Goal: Task Accomplishment & Management: Use online tool/utility

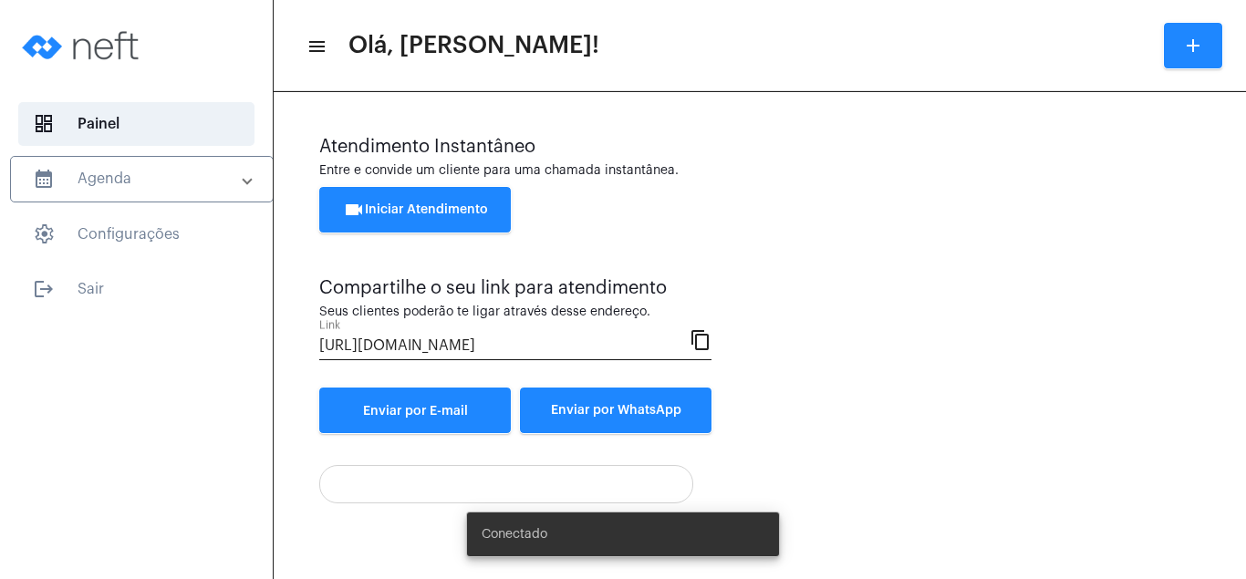
scroll to position [98, 0]
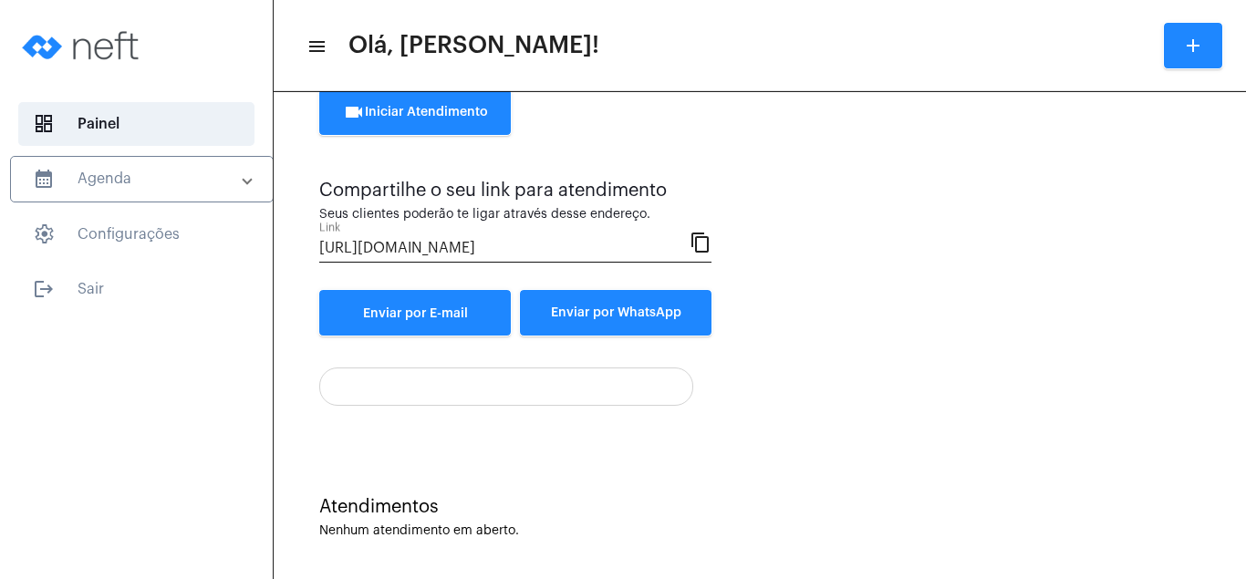
click at [1175, 108] on div "videocam Iniciar Atendimento" at bounding box center [759, 121] width 881 height 64
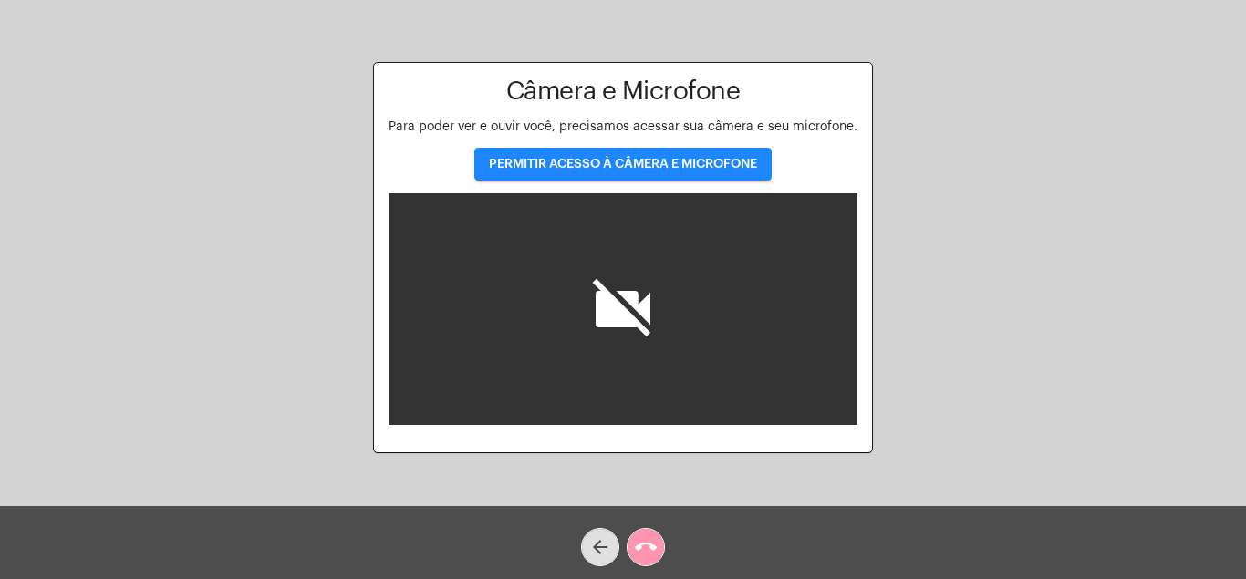
click at [938, 145] on div "Aguardando cliente acessar a chamada Ajustes settings Câmera e Microfone Para p…" at bounding box center [623, 256] width 1242 height 506
click at [654, 543] on mat-icon "call_end" at bounding box center [646, 547] width 22 height 22
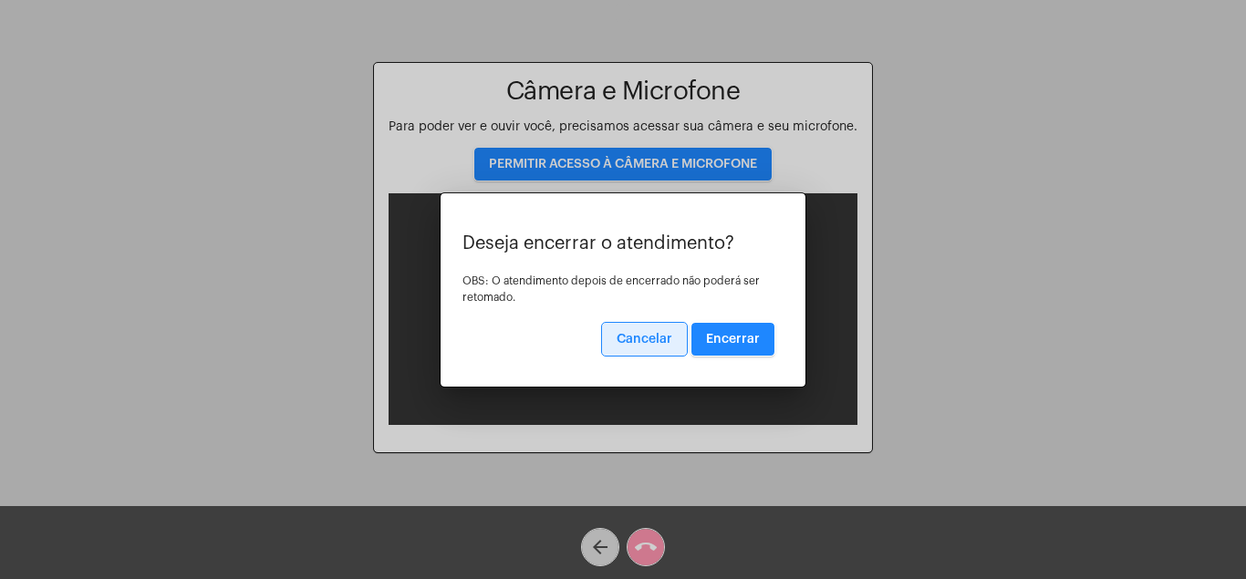
click at [734, 333] on span "Encerrar" at bounding box center [733, 339] width 54 height 13
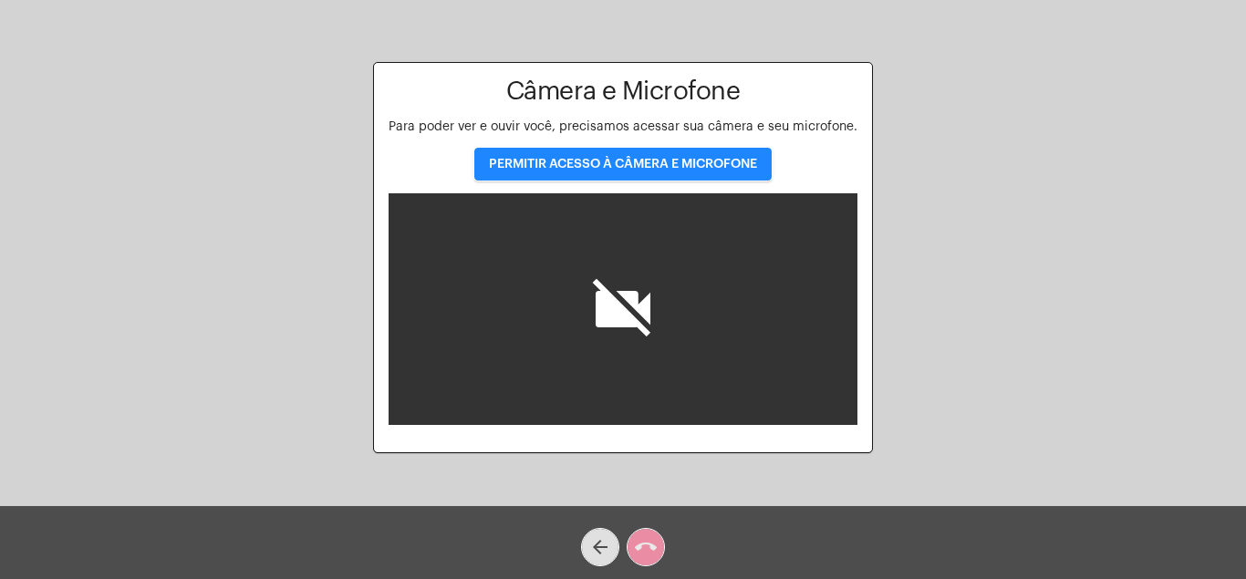
click at [601, 160] on span "PERMITIR ACESSO À CÂMERA E MICROFONE" at bounding box center [623, 164] width 268 height 13
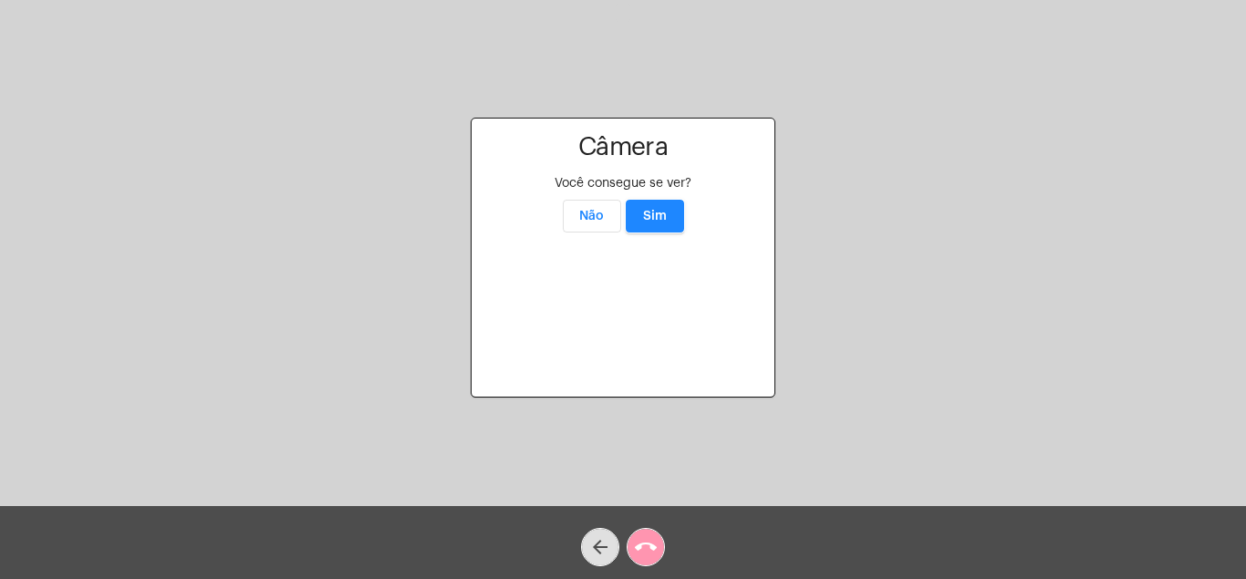
click at [660, 210] on span "Sim" at bounding box center [655, 216] width 24 height 13
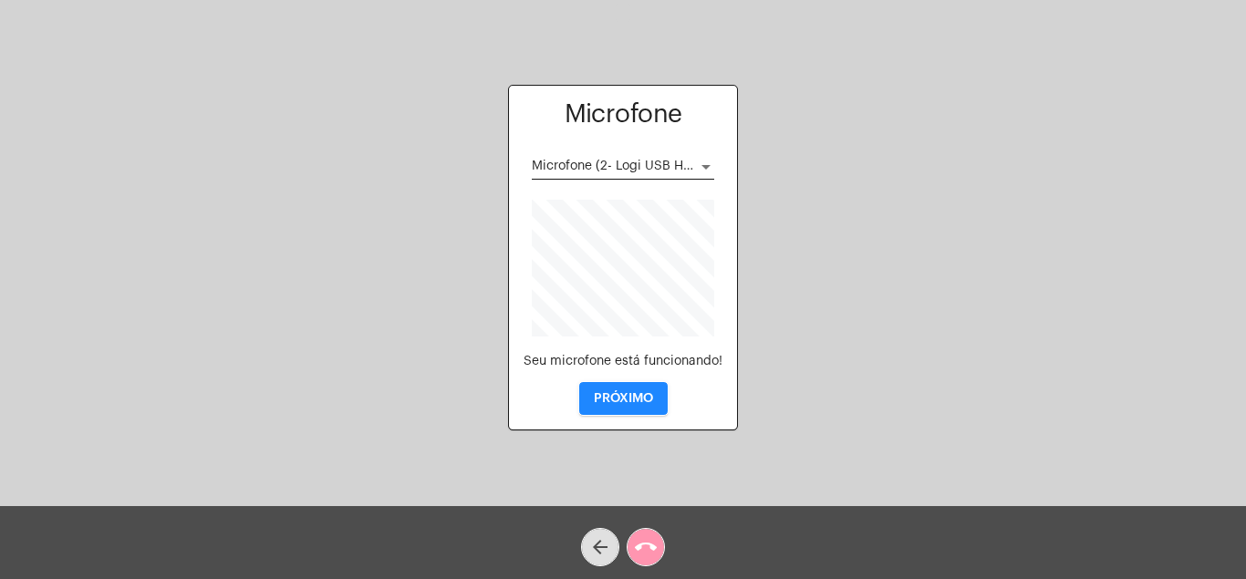
click at [642, 392] on span "PRÓXIMO" at bounding box center [623, 398] width 59 height 13
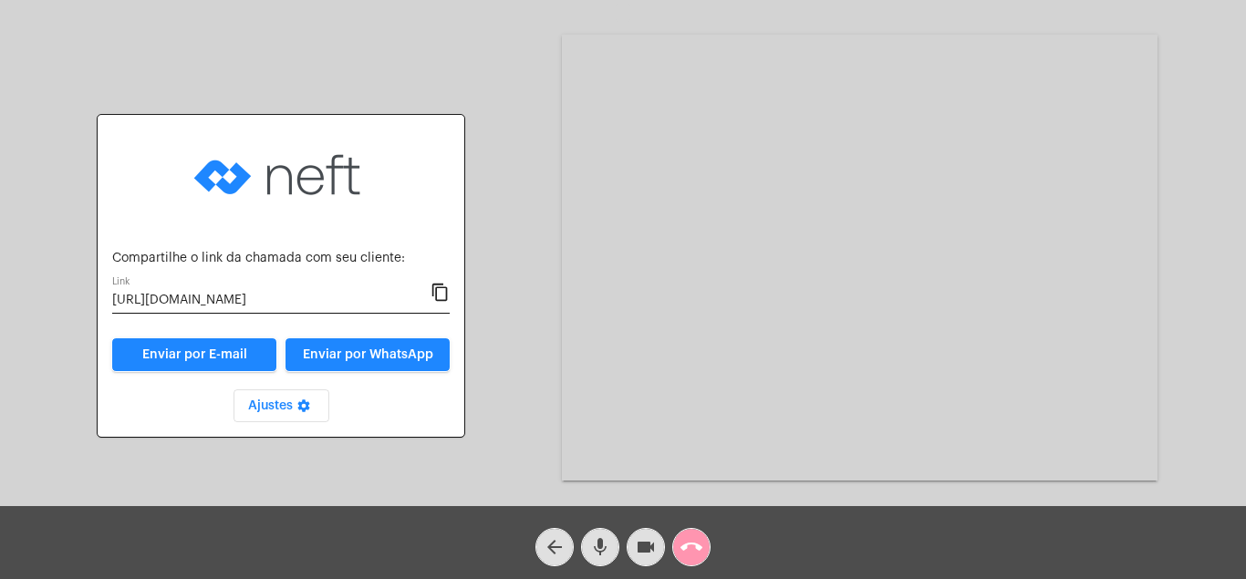
click at [684, 539] on mat-icon "call_end" at bounding box center [692, 547] width 22 height 22
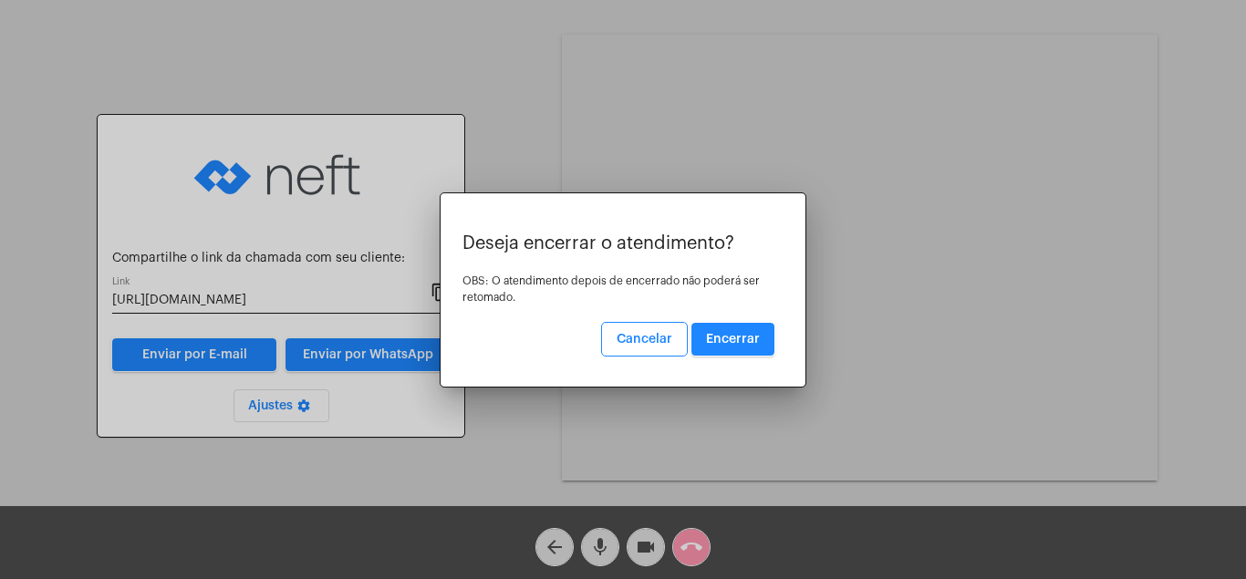
click at [745, 329] on button "Encerrar" at bounding box center [732, 339] width 83 height 33
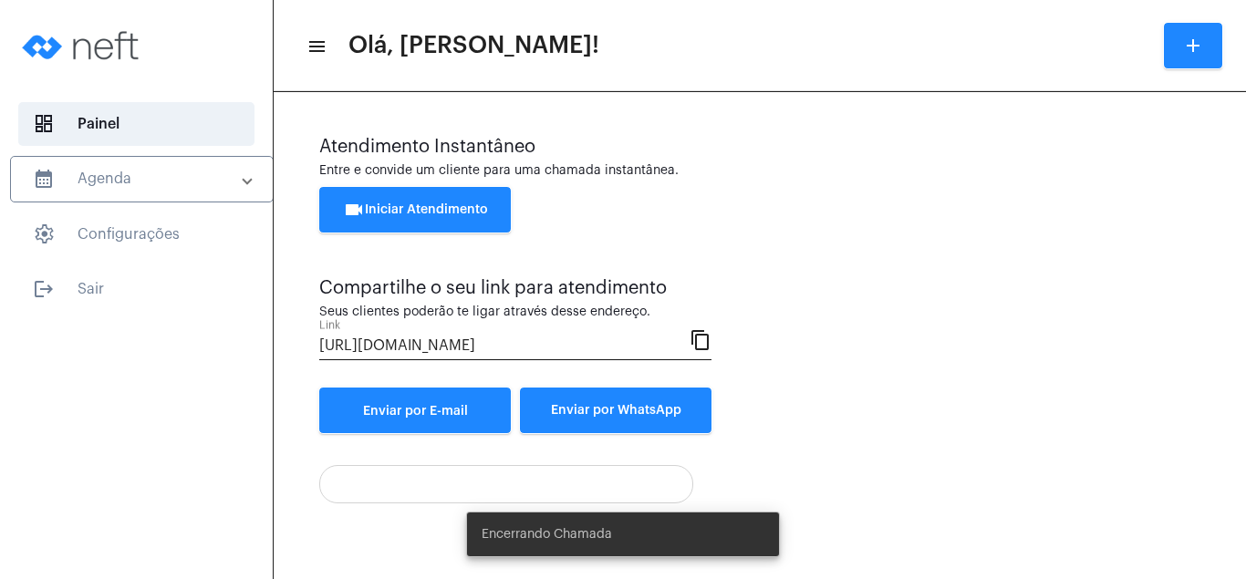
scroll to position [98, 0]
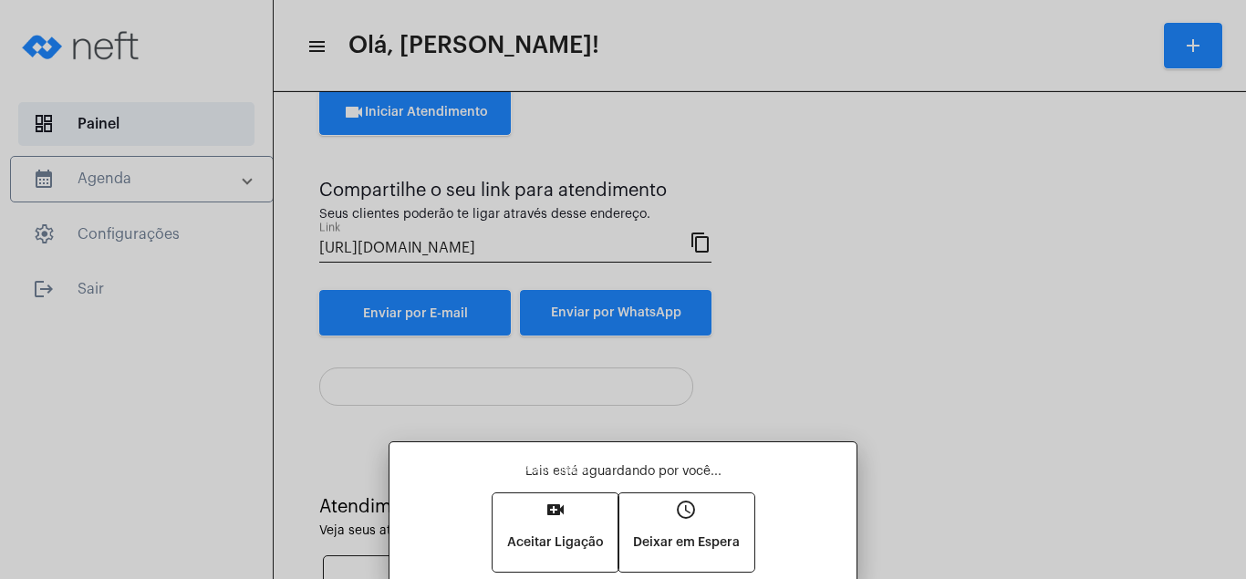
click at [557, 501] on mat-icon "video_call" at bounding box center [556, 510] width 22 height 22
